Goal: Transaction & Acquisition: Purchase product/service

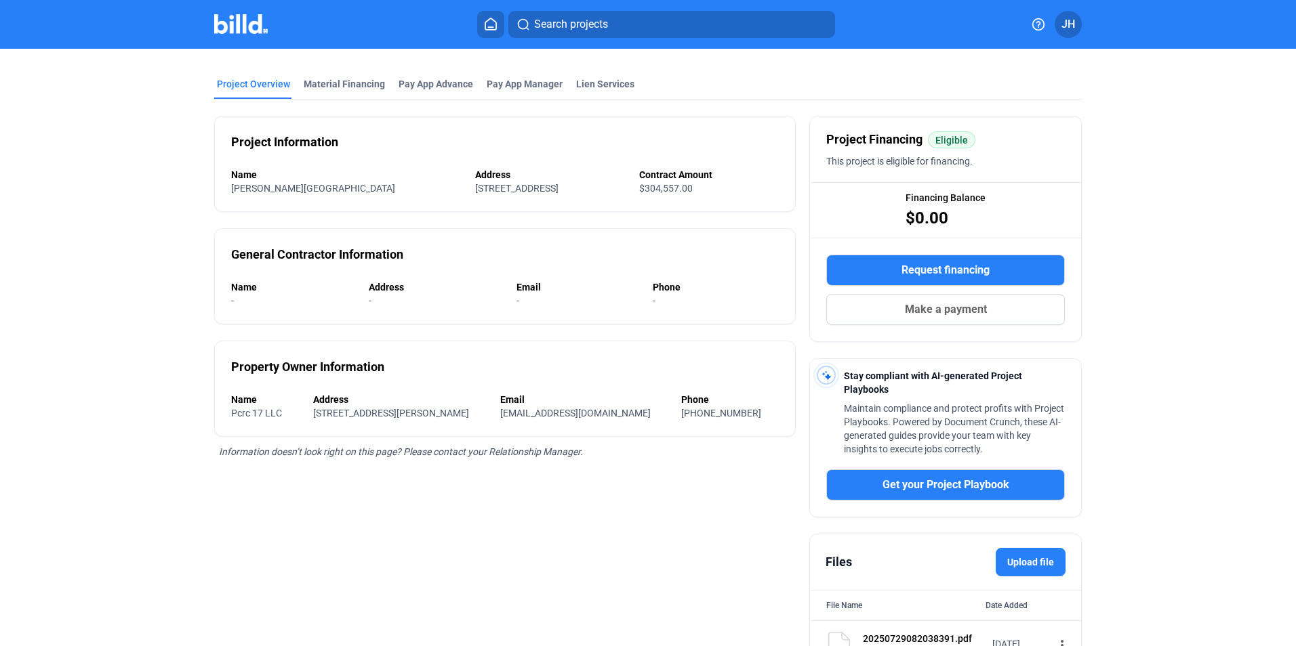
scroll to position [120, 0]
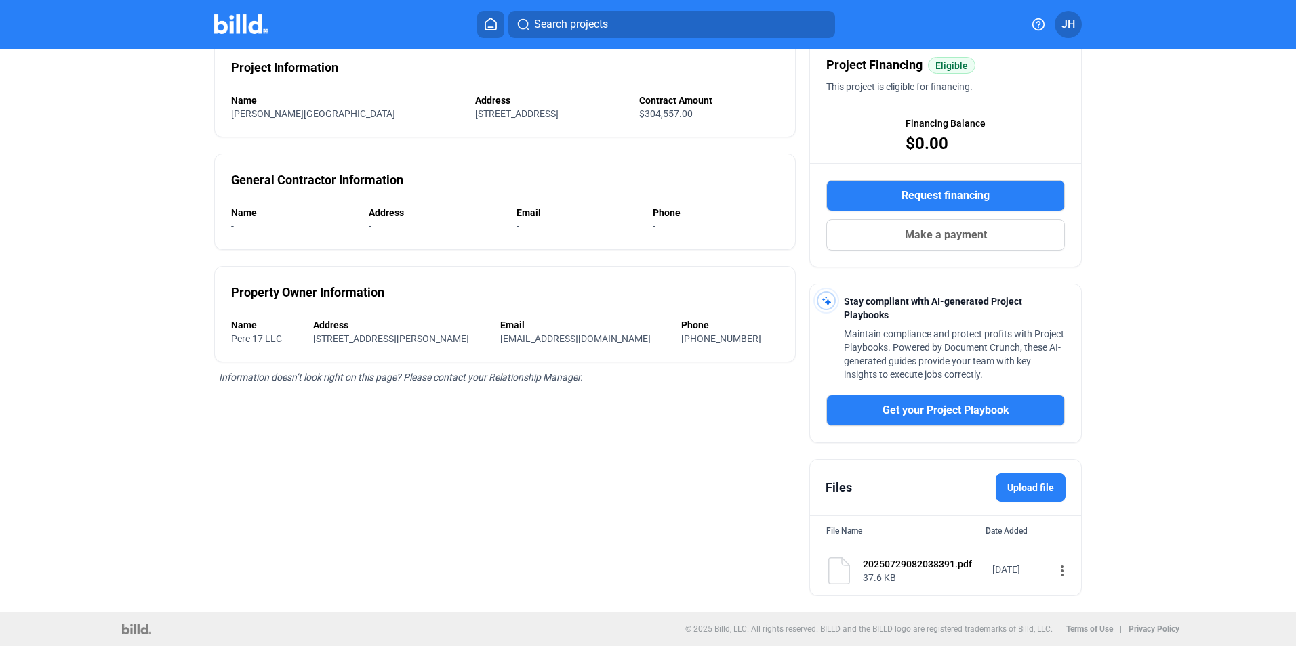
click at [1029, 494] on label "Upload file" at bounding box center [1030, 488] width 70 height 28
click at [0, 0] on input "Upload file" at bounding box center [0, 0] width 0 height 0
click at [1020, 483] on label "Upload file" at bounding box center [1030, 488] width 70 height 28
click at [0, 0] on input "Upload file" at bounding box center [0, 0] width 0 height 0
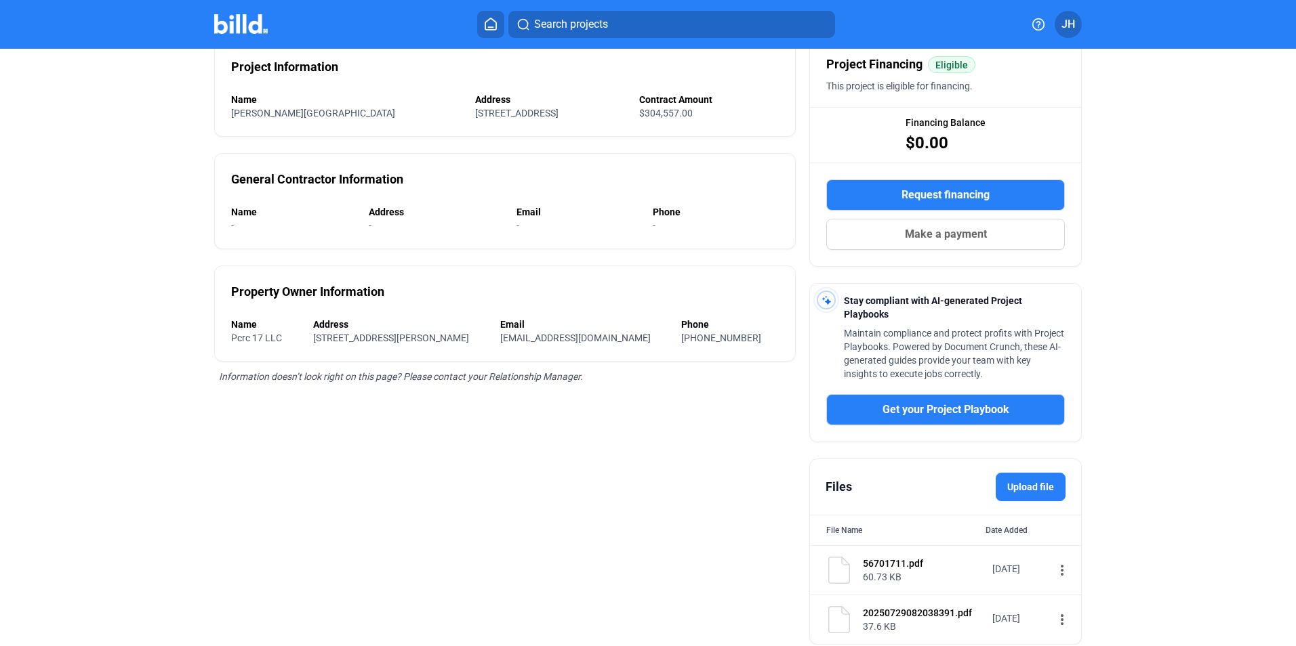
scroll to position [170, 0]
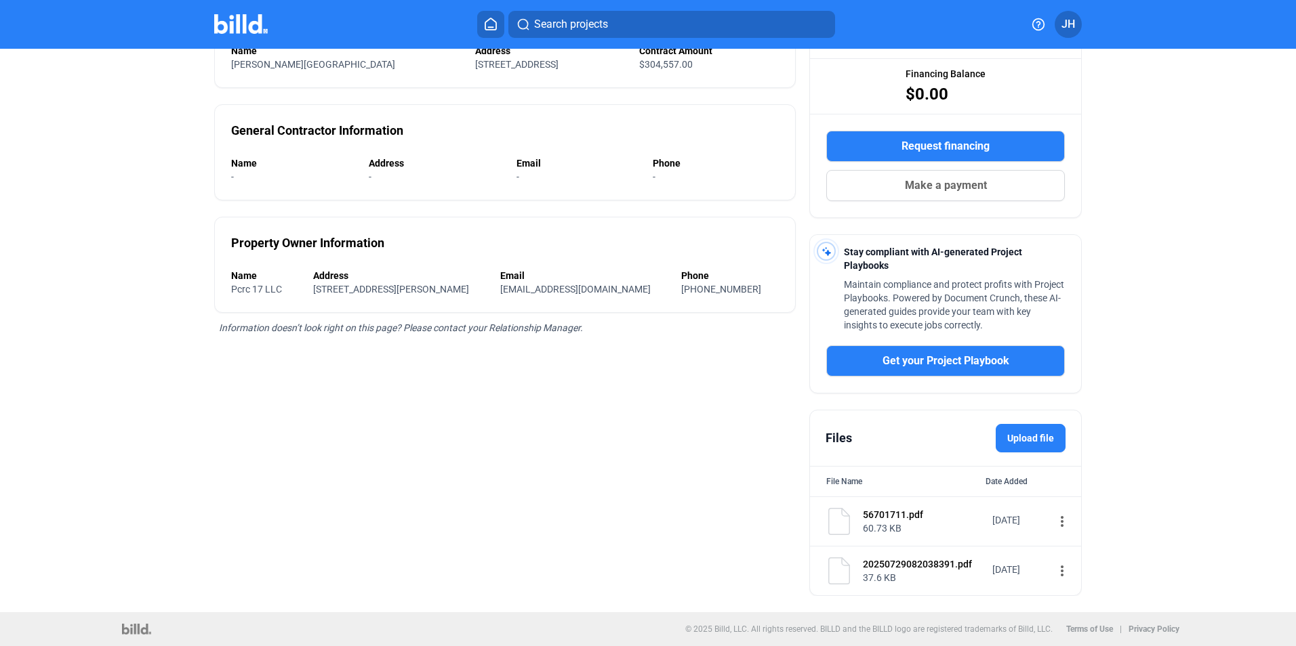
click at [1022, 436] on label "Upload file" at bounding box center [1030, 438] width 70 height 28
click at [0, 0] on input "Upload file" at bounding box center [0, 0] width 0 height 0
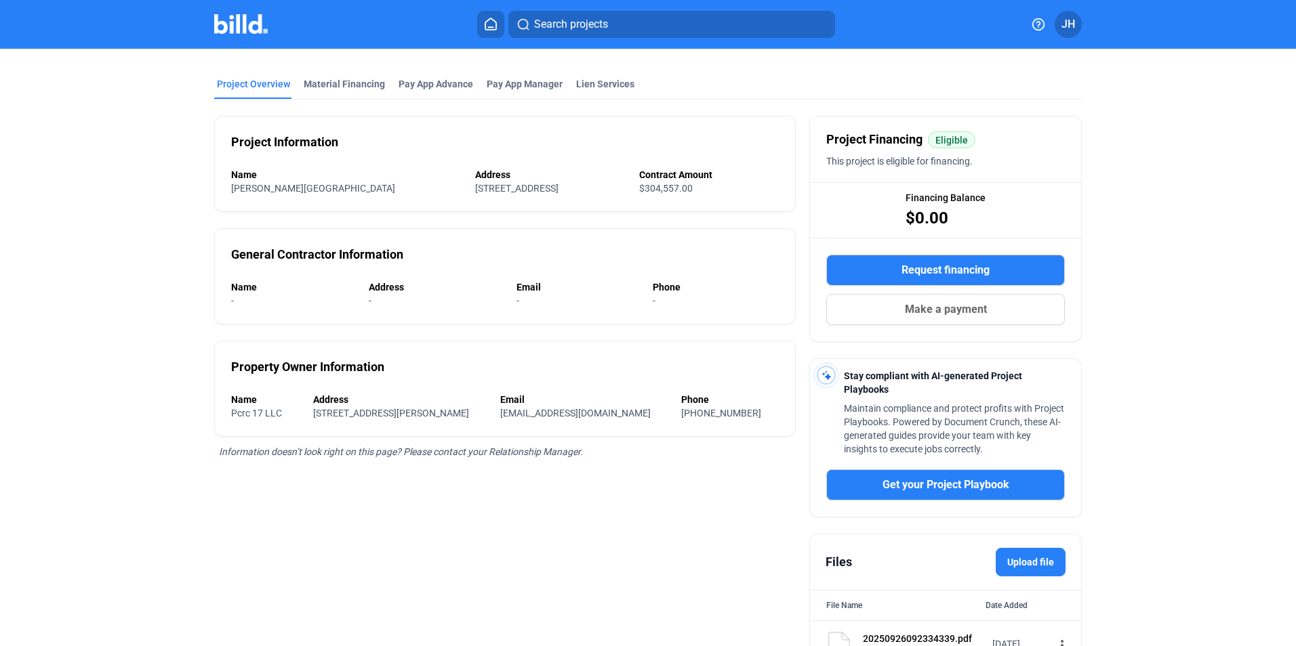
scroll to position [0, 0]
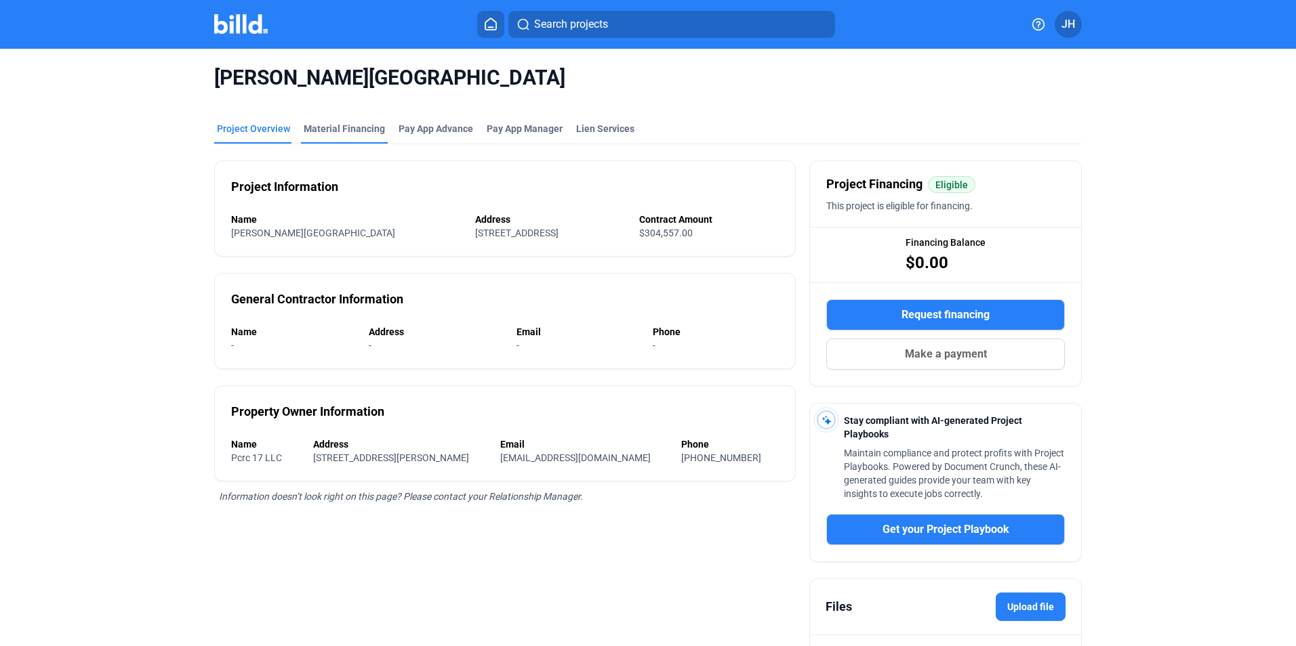
click at [354, 130] on div "Material Financing" at bounding box center [344, 129] width 81 height 14
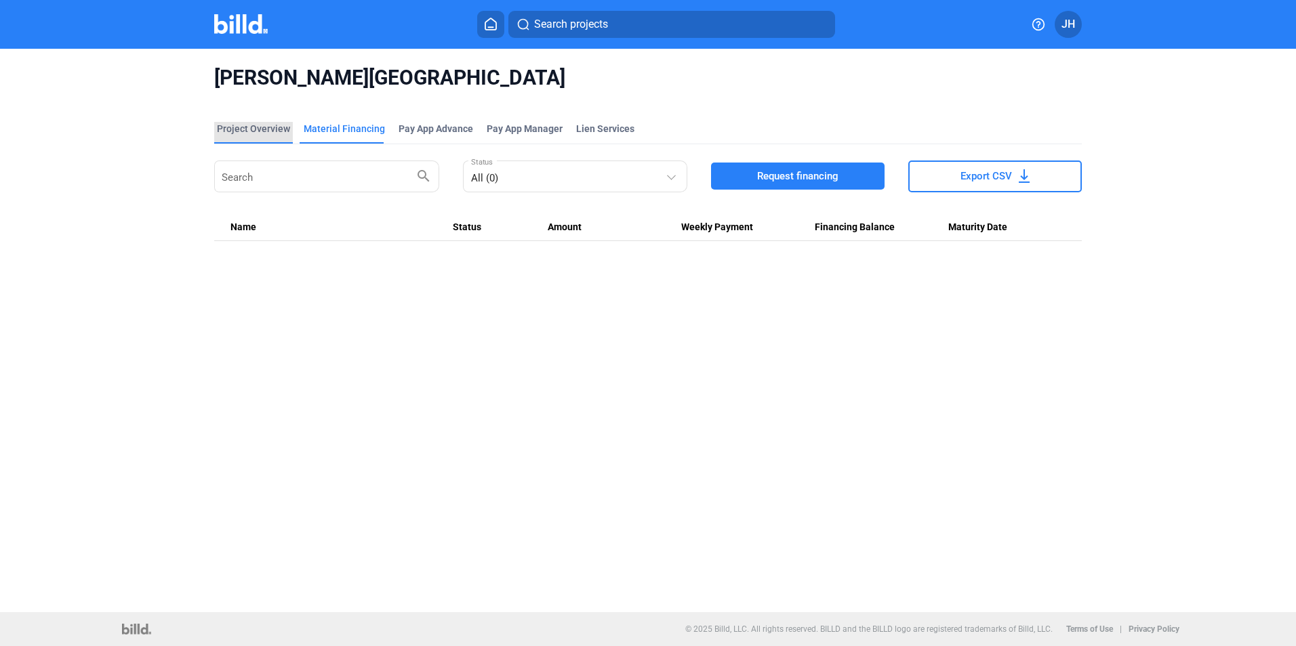
click at [243, 123] on div "Project Overview" at bounding box center [253, 129] width 73 height 14
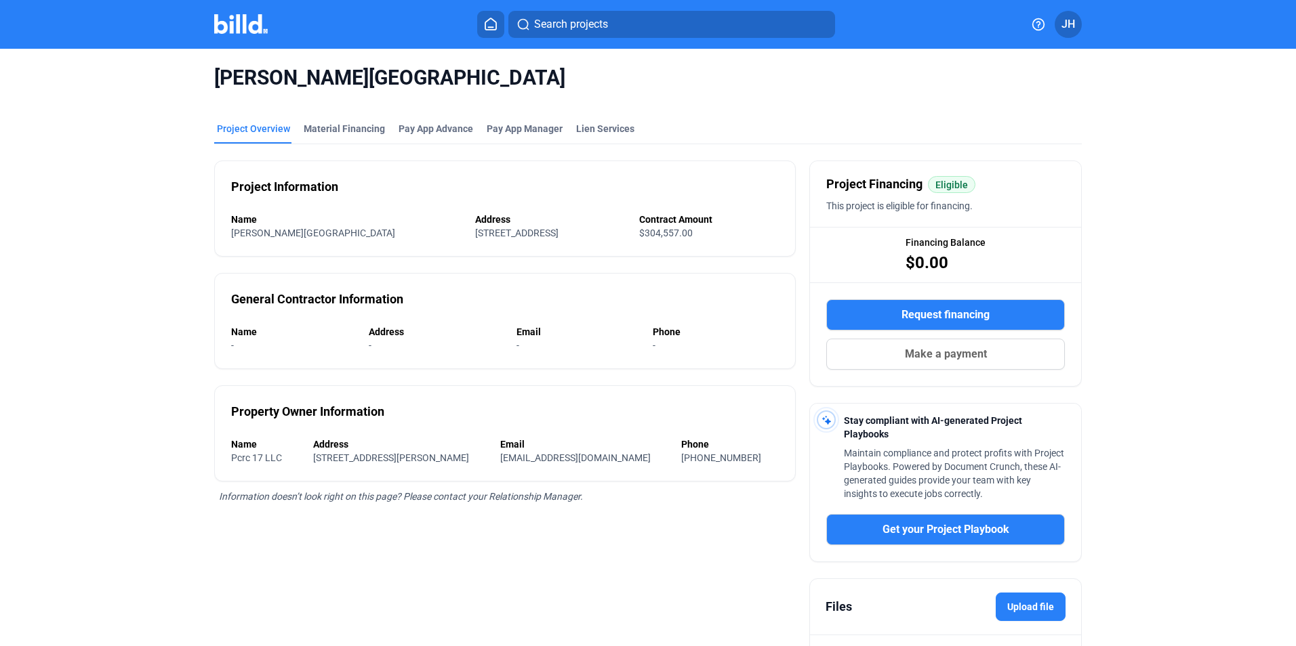
click at [233, 342] on div "-" at bounding box center [287, 346] width 112 height 14
click at [235, 342] on div "-" at bounding box center [287, 346] width 112 height 14
click at [227, 342] on div "General Contractor Information Name - Address - Email - Phone -" at bounding box center [504, 321] width 581 height 96
click at [263, 333] on div "Name" at bounding box center [293, 332] width 124 height 14
click at [883, 309] on button "Request financing" at bounding box center [945, 315] width 239 height 31
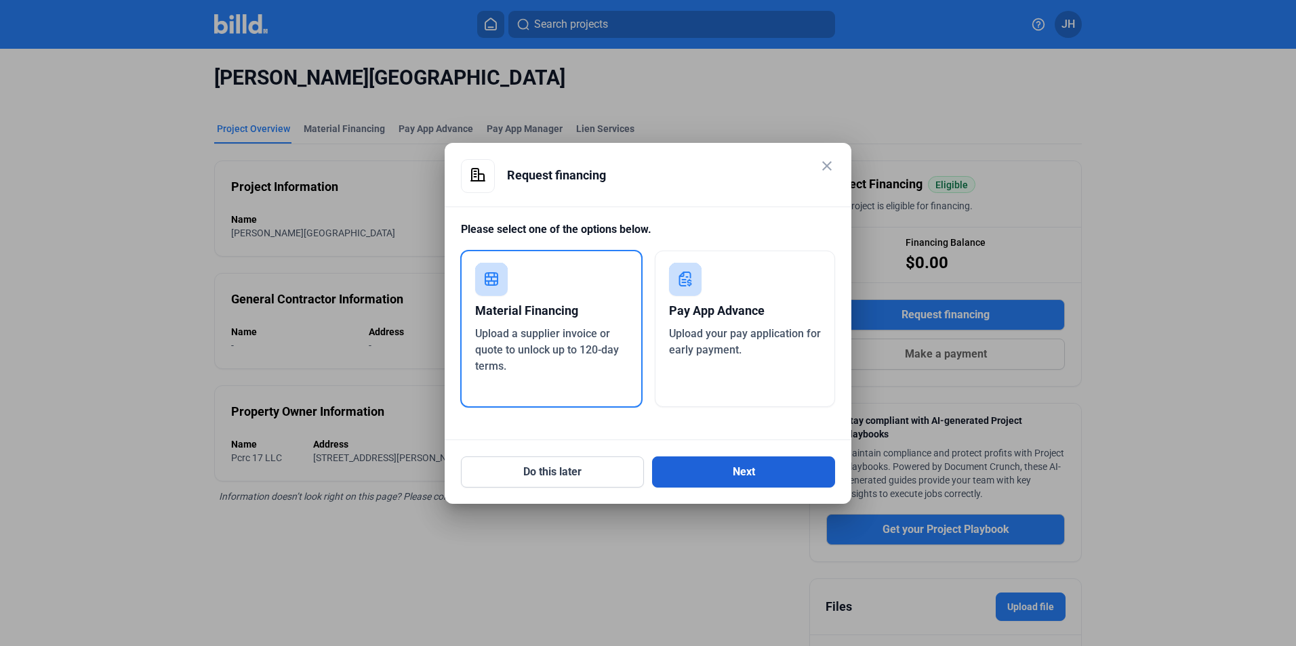
click at [724, 467] on button "Next" at bounding box center [743, 472] width 183 height 31
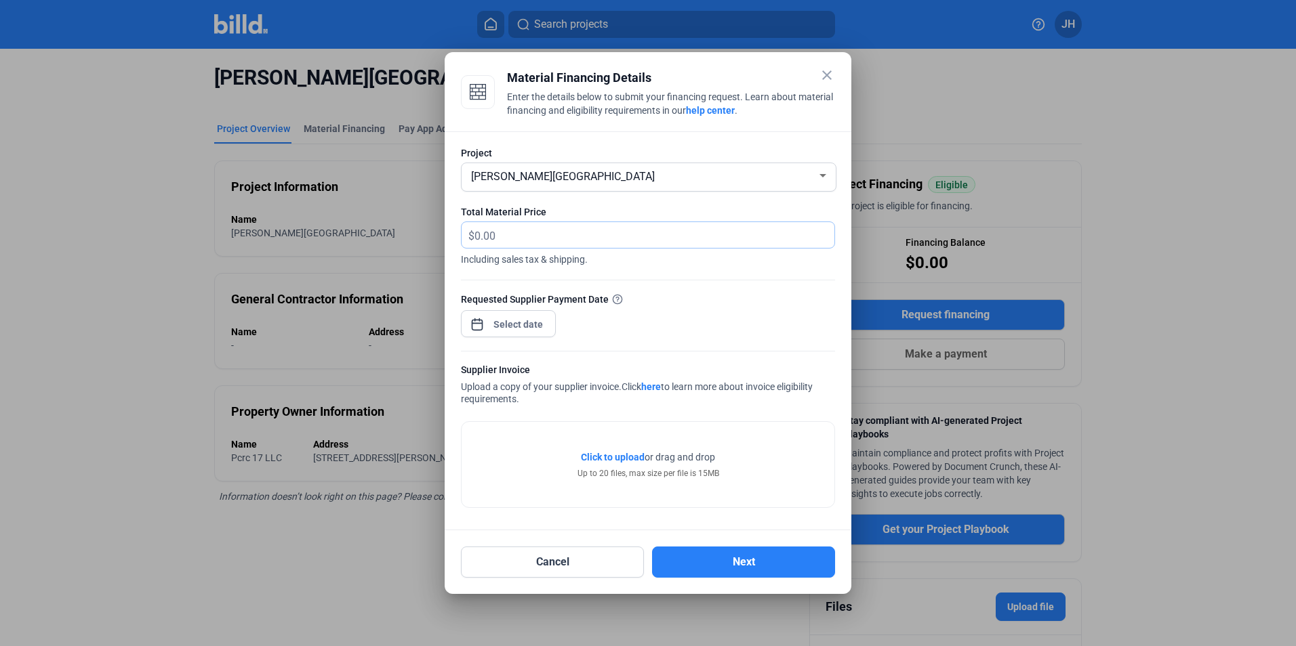
drag, startPoint x: 501, startPoint y: 232, endPoint x: 424, endPoint y: 224, distance: 77.7
click at [424, 224] on div "close Material Financing Details Enter the details below to submit your financi…" at bounding box center [648, 323] width 1296 height 646
type input "108,764.44"
click at [508, 319] on div "close Material Financing Details Enter the details below to submit your financi…" at bounding box center [648, 323] width 1296 height 646
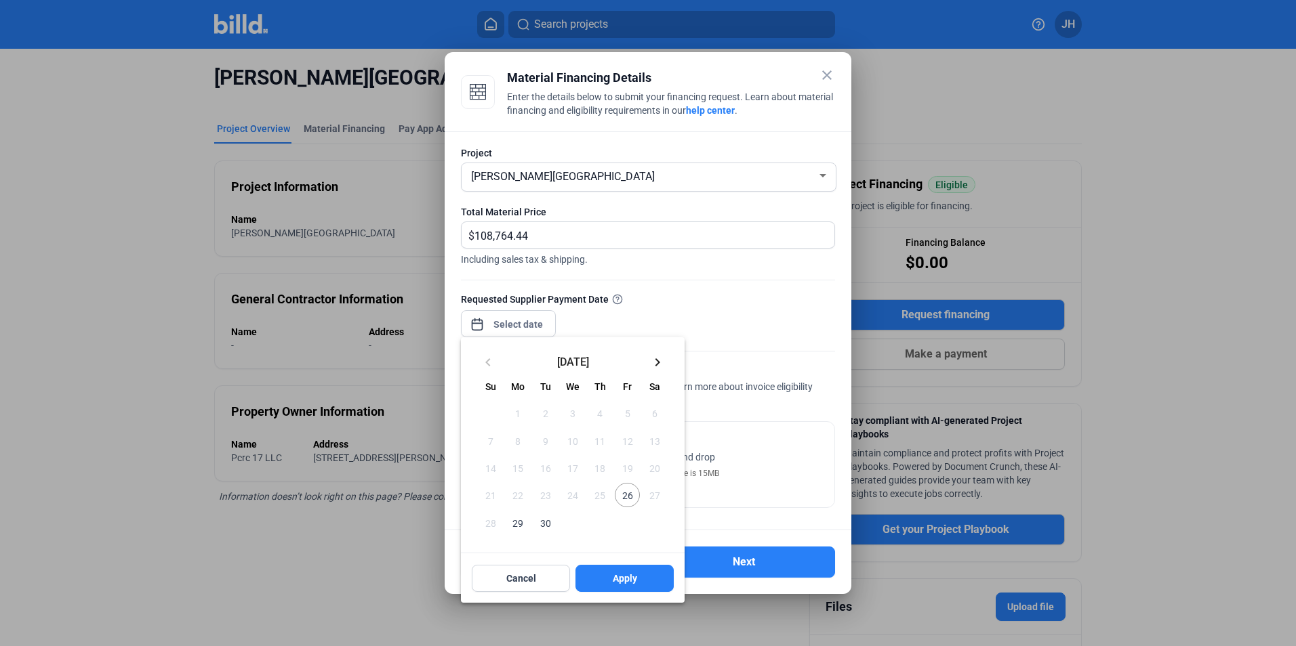
click at [656, 363] on mat-icon "keyboard_arrow_right" at bounding box center [657, 362] width 16 height 16
click at [488, 363] on mat-icon "keyboard_arrow_left" at bounding box center [488, 362] width 16 height 16
click at [546, 528] on span "30" at bounding box center [545, 522] width 24 height 24
click at [624, 577] on span "Apply" at bounding box center [625, 579] width 24 height 14
click at [615, 575] on span "Apply" at bounding box center [625, 579] width 24 height 14
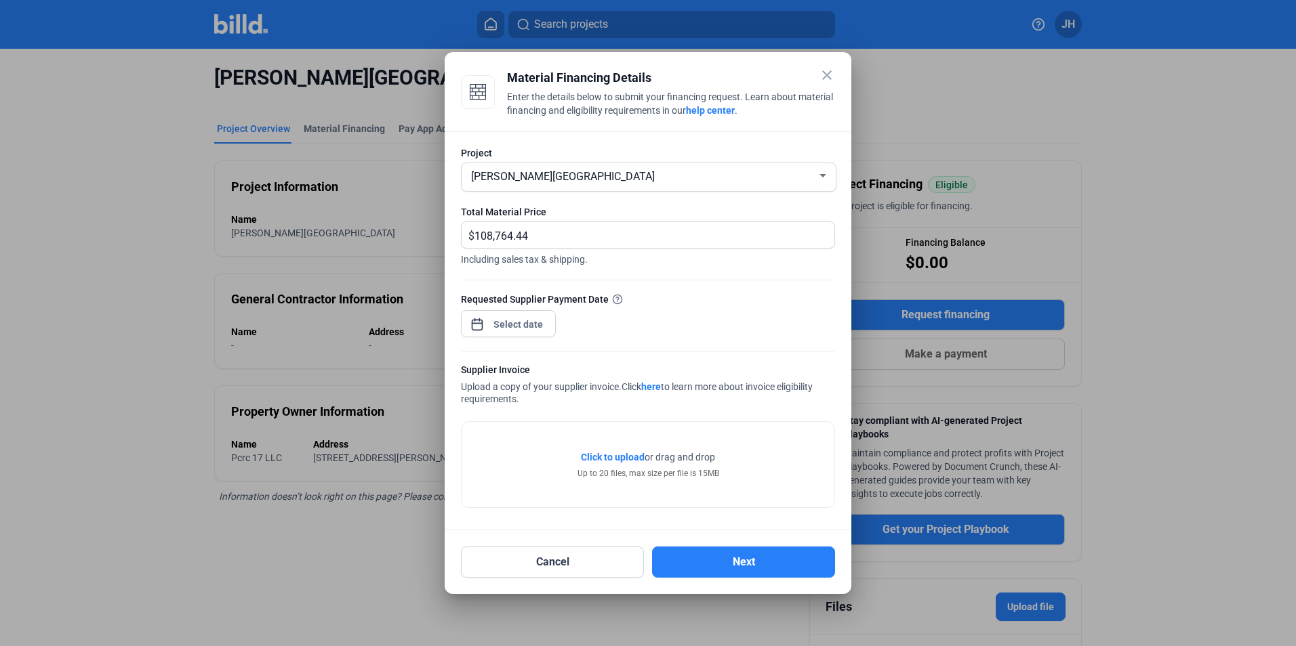
click at [659, 388] on link "here" at bounding box center [651, 387] width 20 height 11
click at [654, 386] on link "here" at bounding box center [651, 387] width 20 height 11
click at [628, 455] on span "Click to upload" at bounding box center [613, 457] width 64 height 11
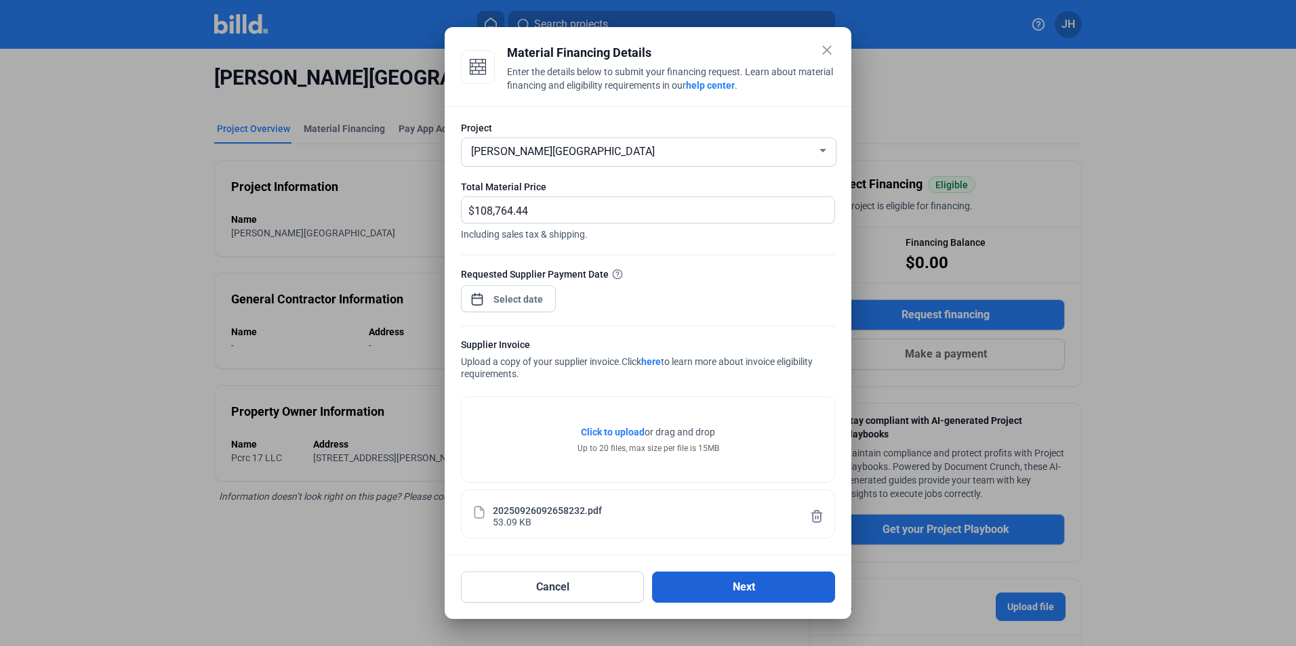
click at [730, 591] on button "Next" at bounding box center [743, 587] width 183 height 31
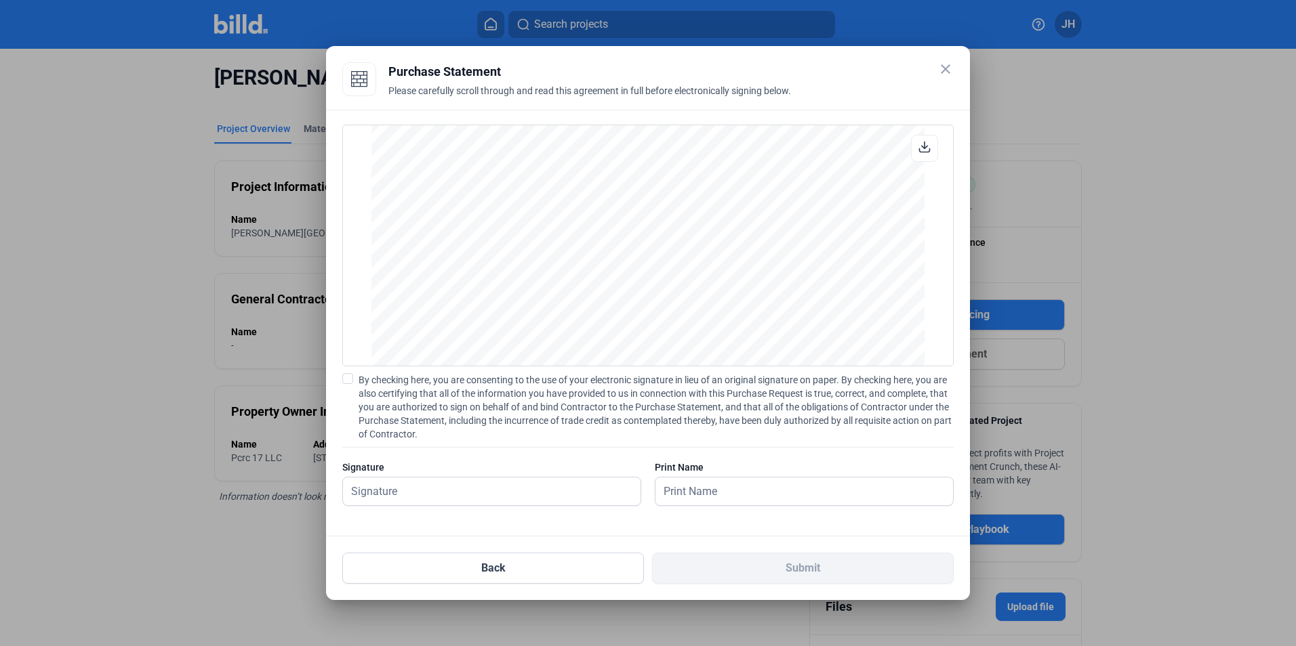
scroll to position [1125, 0]
click at [439, 490] on input "text" at bounding box center [491, 492] width 297 height 28
click at [428, 497] on input "text" at bounding box center [491, 492] width 297 height 28
type input "[PERSON_NAME]"
click at [710, 491] on input "text" at bounding box center [803, 492] width 297 height 28
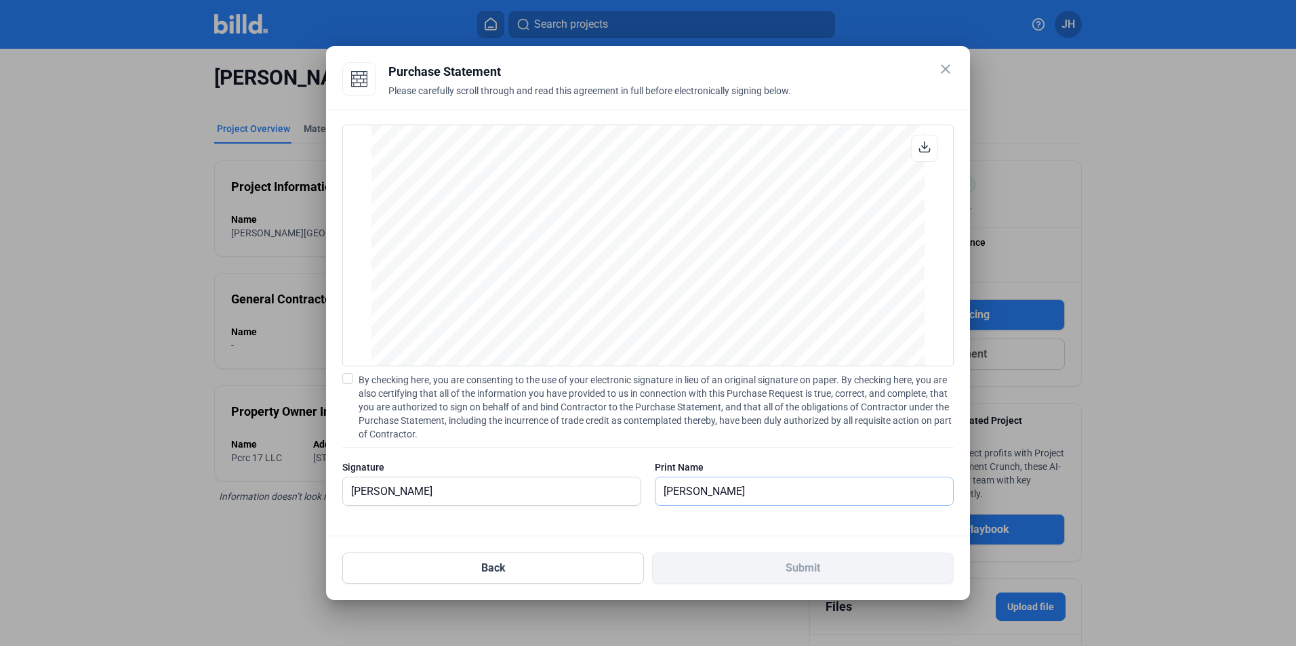
type input "[PERSON_NAME]"
click at [649, 524] on div "PURCHASE STATEMENT This PURCHASE STATEMENT is being executed and delivered purs…" at bounding box center [648, 323] width 644 height 427
click at [371, 378] on span "By checking here, you are consenting to the use of your electronic signature in…" at bounding box center [655, 407] width 595 height 68
click at [0, 0] on input "By checking here, you are consenting to the use of your electronic signature in…" at bounding box center [0, 0] width 0 height 0
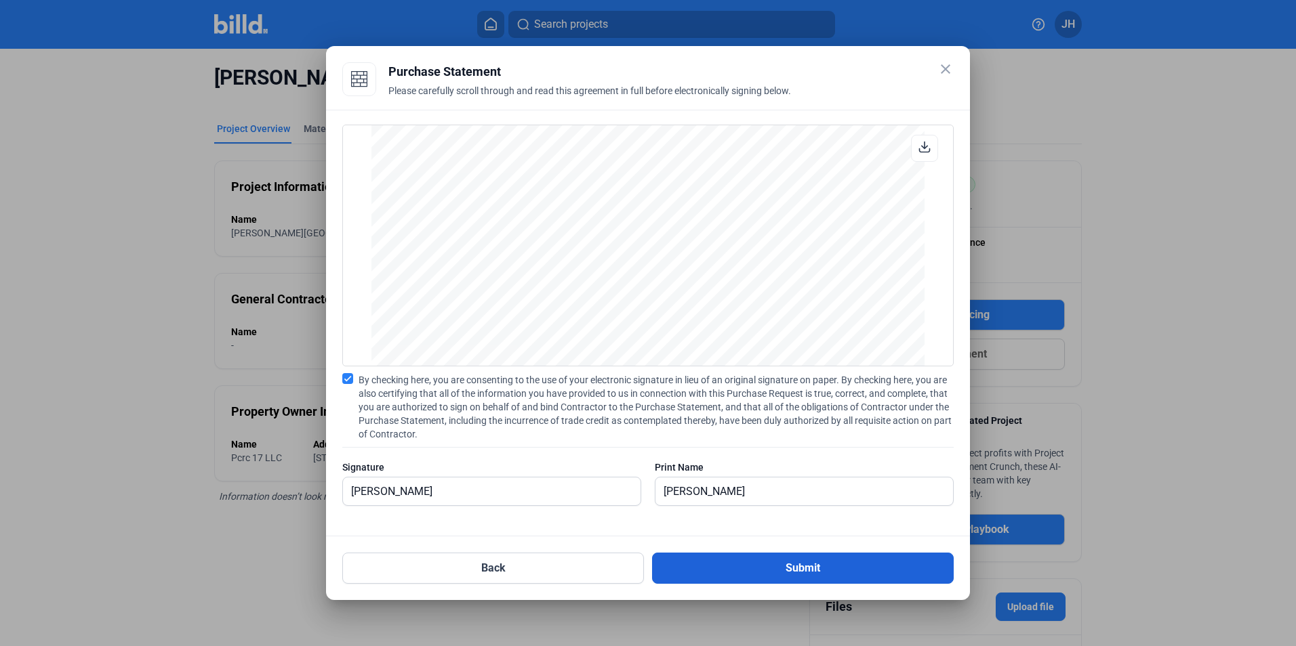
click at [780, 571] on button "Submit" at bounding box center [803, 568] width 302 height 31
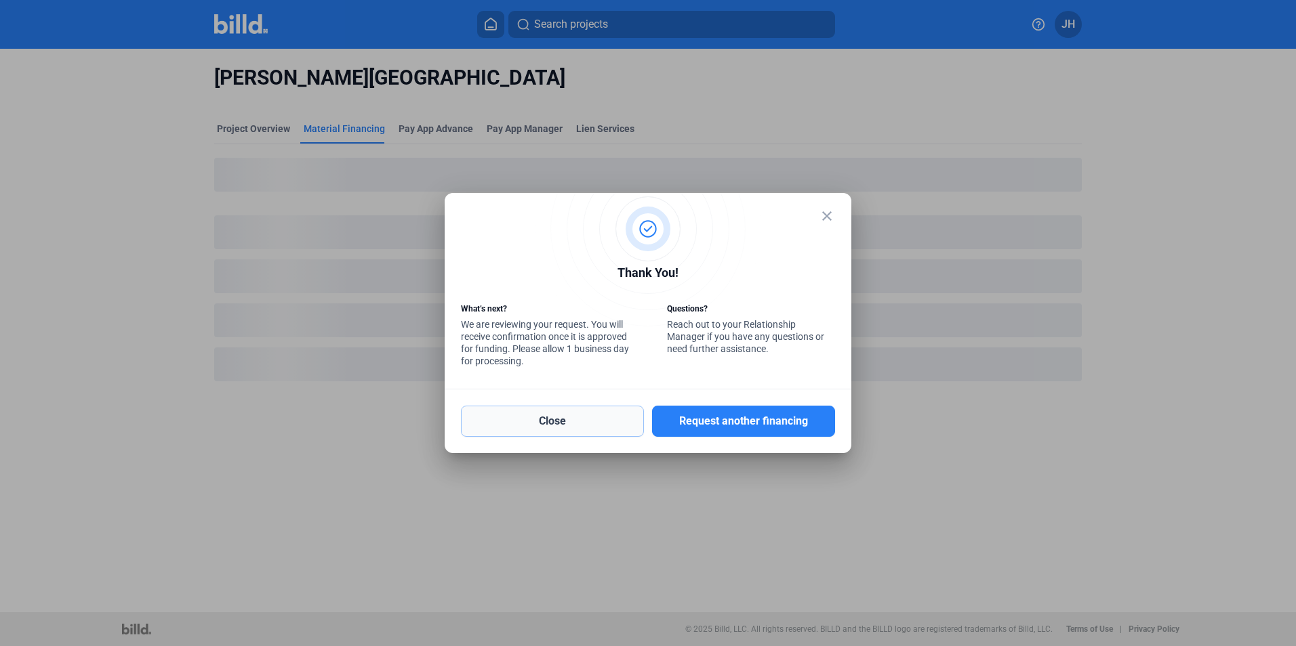
click at [543, 417] on button "Close" at bounding box center [552, 421] width 183 height 31
